Goal: Task Accomplishment & Management: Complete application form

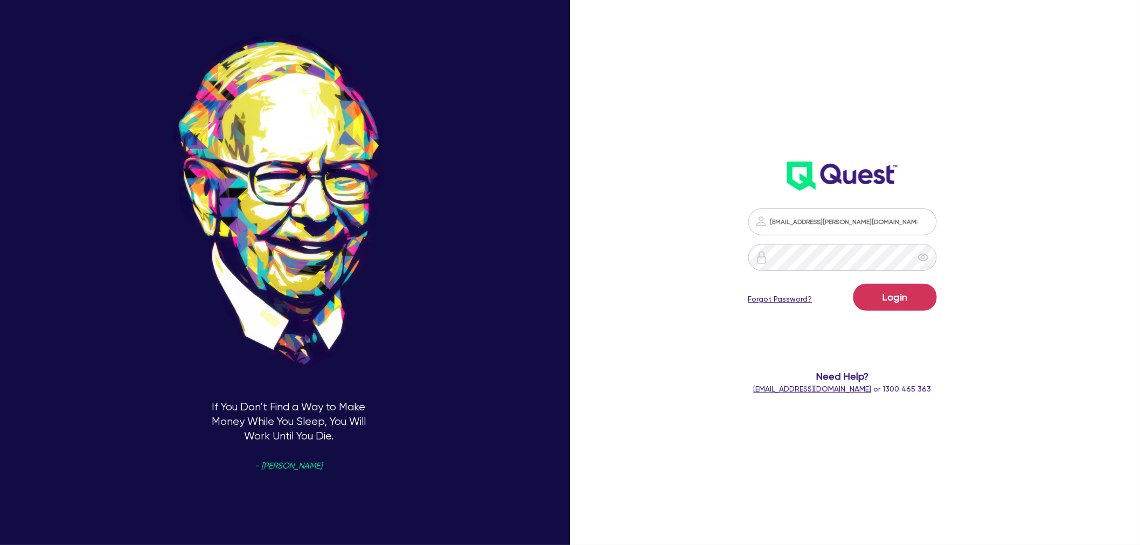
click at [406, 437] on div "If You Don’t Find a Way to Make Money While You Sleep, You Will Work Until You …" at bounding box center [289, 273] width 578 height 618
type input "[EMAIL_ADDRESS][PERSON_NAME][DOMAIN_NAME]"
click at [892, 306] on button "Login" at bounding box center [896, 297] width 84 height 27
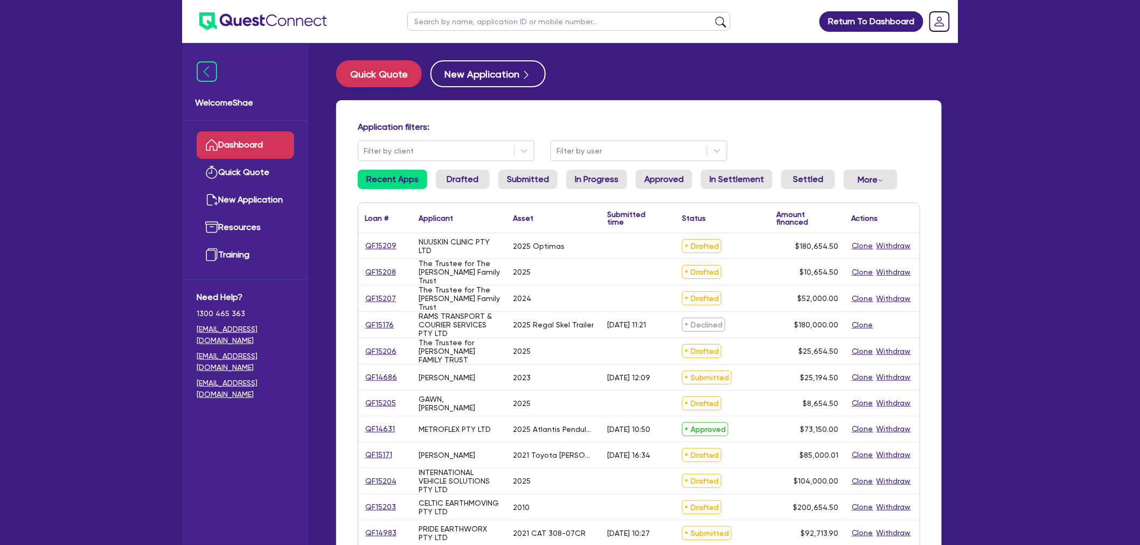
click at [555, 14] on input "text" at bounding box center [568, 21] width 323 height 19
click at [712, 16] on button "submit" at bounding box center [720, 23] width 17 height 15
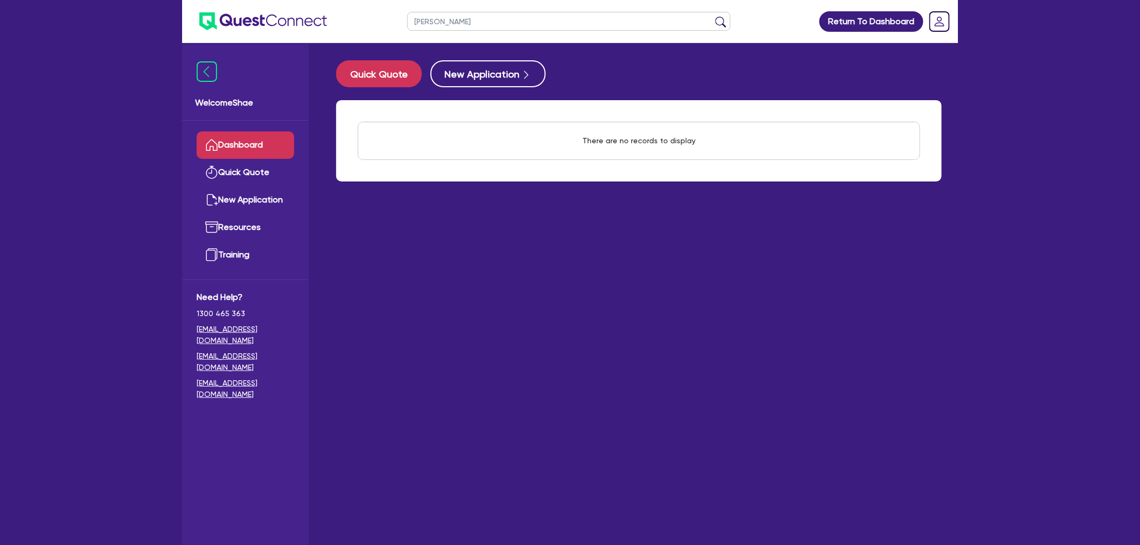
type input "aveesha"
click at [712, 16] on button "submit" at bounding box center [720, 23] width 17 height 15
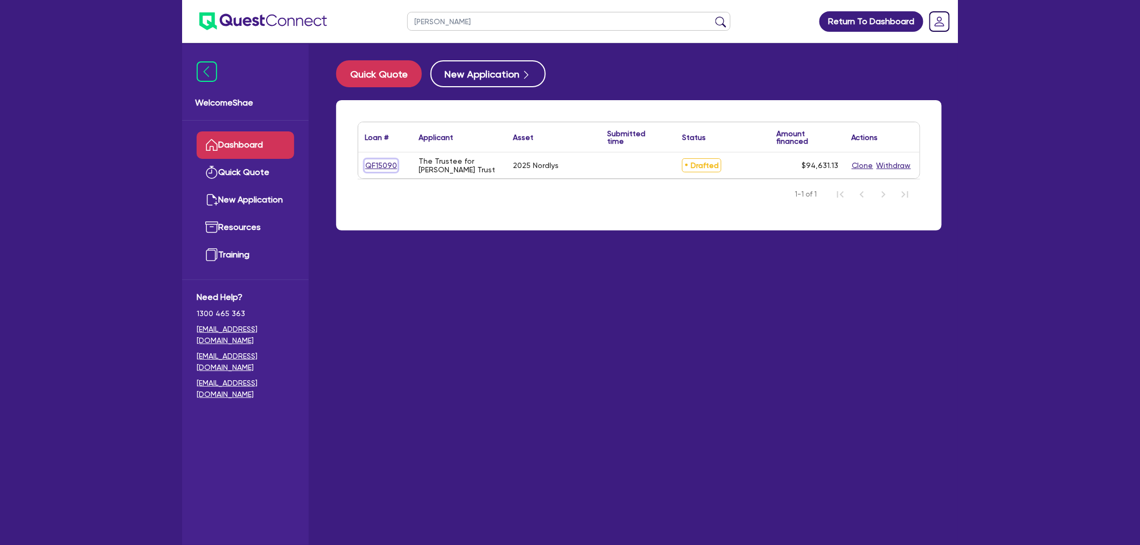
click at [375, 162] on link "QF15090" at bounding box center [381, 166] width 33 height 12
select select "SECONDARY_ASSETS"
select select "MEDICAL_DENTAL_LABORATORY_EQUIPMENT"
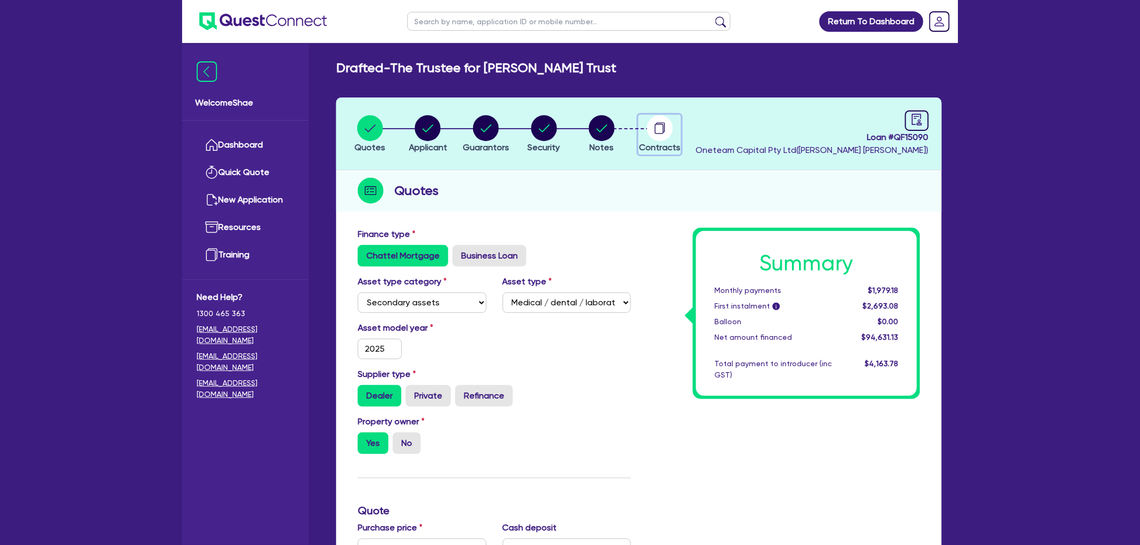
drag, startPoint x: 668, startPoint y: 133, endPoint x: 686, endPoint y: 158, distance: 30.9
click at [668, 133] on circle "button" at bounding box center [660, 128] width 26 height 26
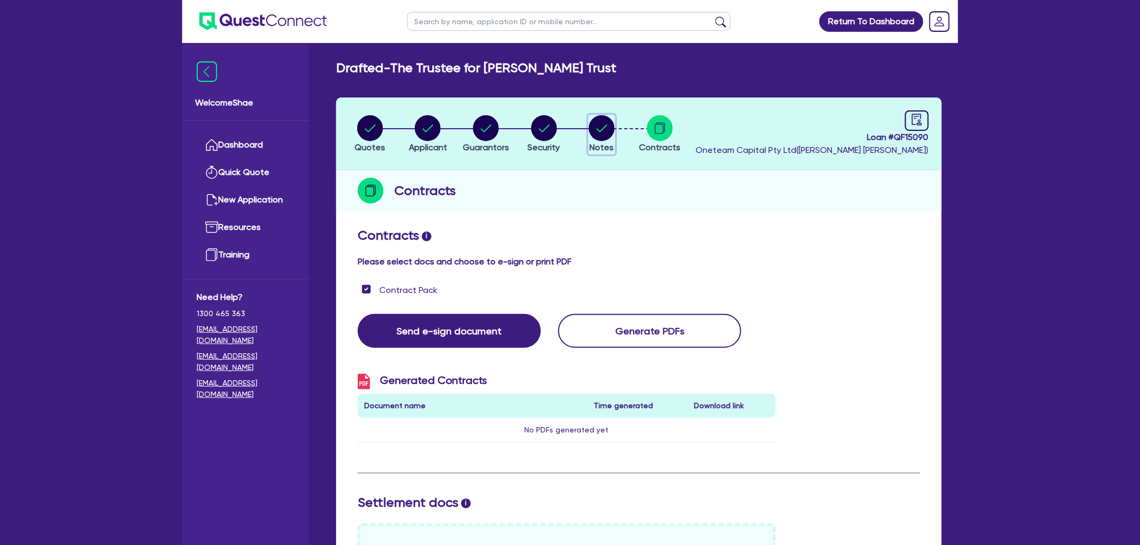
click at [604, 126] on circle "button" at bounding box center [602, 128] width 26 height 26
select select "Other"
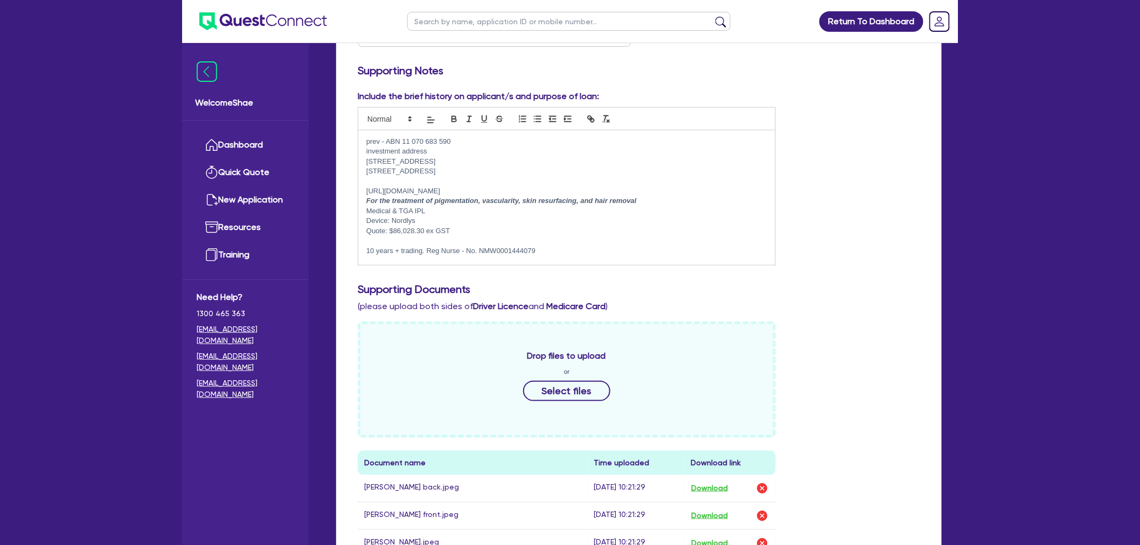
scroll to position [536, 0]
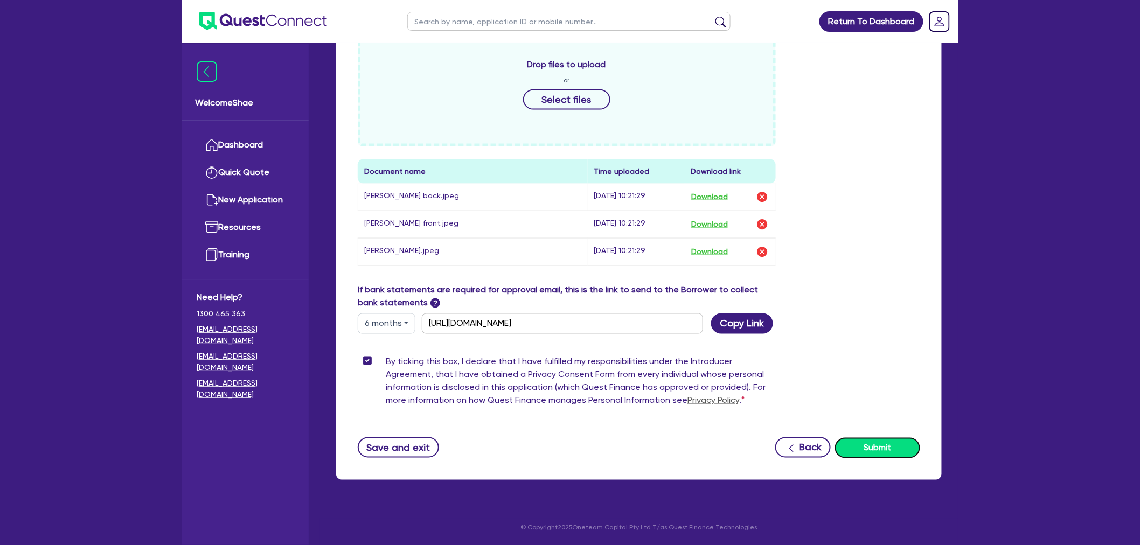
click at [898, 451] on button "Submit" at bounding box center [877, 448] width 85 height 20
